Goal: Information Seeking & Learning: Learn about a topic

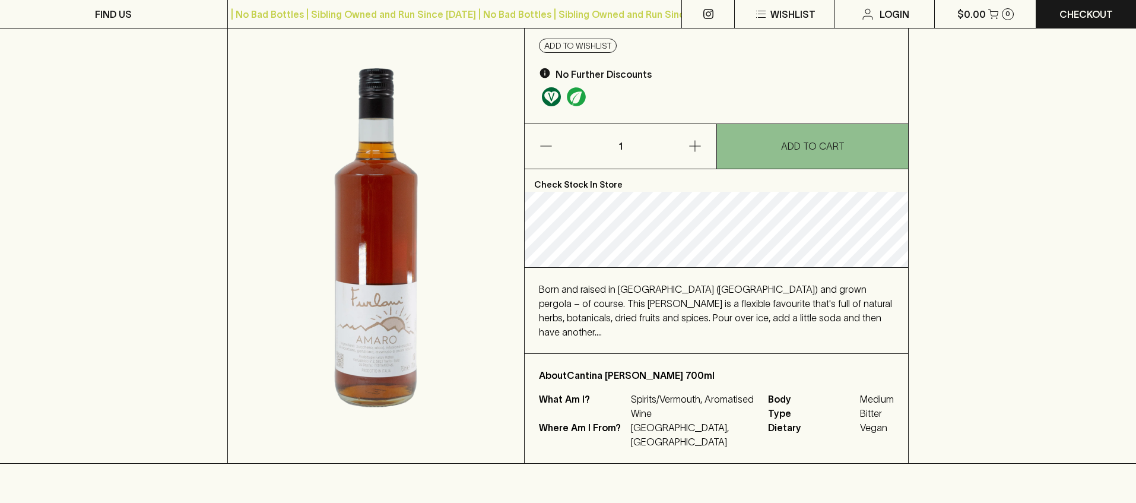
scroll to position [125, 0]
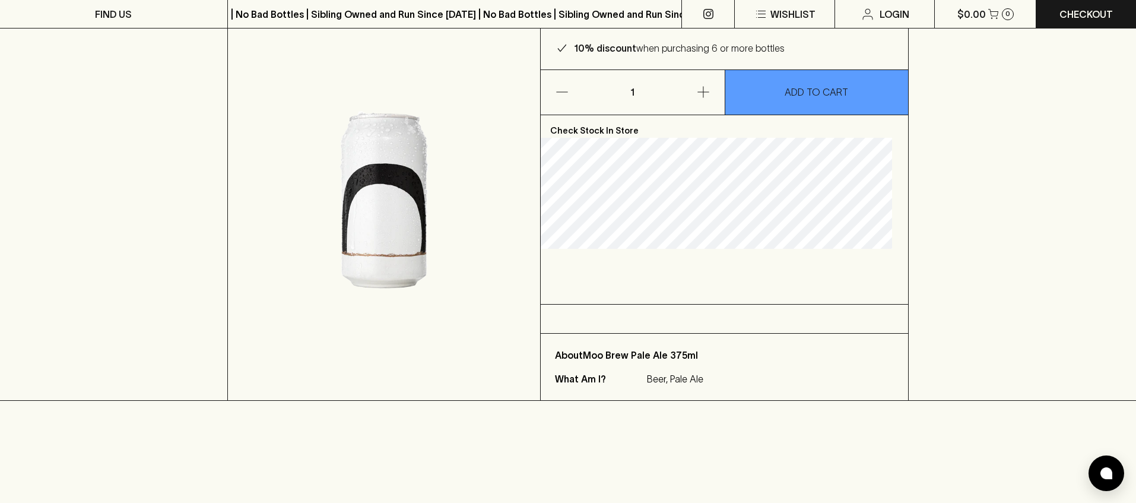
scroll to position [107, 0]
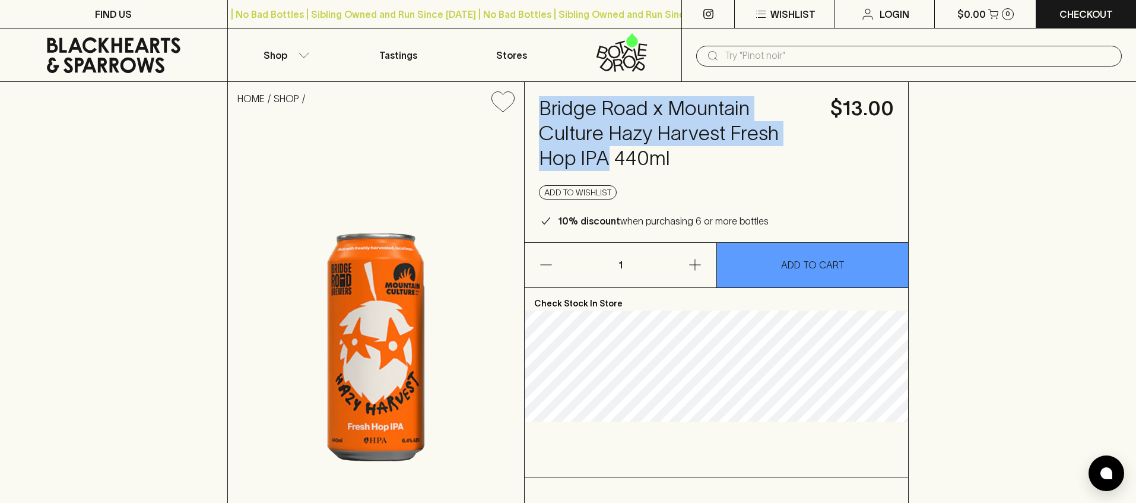
click at [500, 236] on img at bounding box center [376, 347] width 296 height 451
